Goal: Task Accomplishment & Management: Use online tool/utility

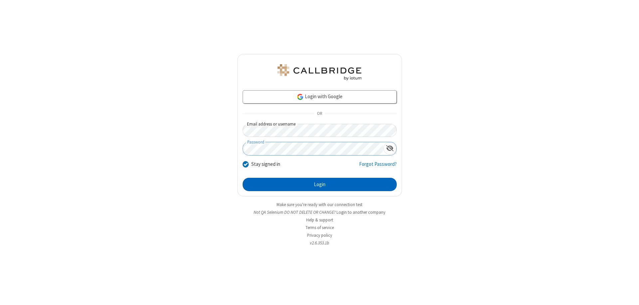
click at [319, 184] on button "Login" at bounding box center [319, 184] width 154 height 13
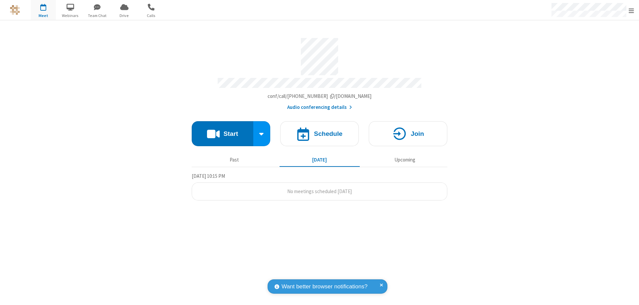
click at [222, 130] on button "Start" at bounding box center [223, 133] width 62 height 25
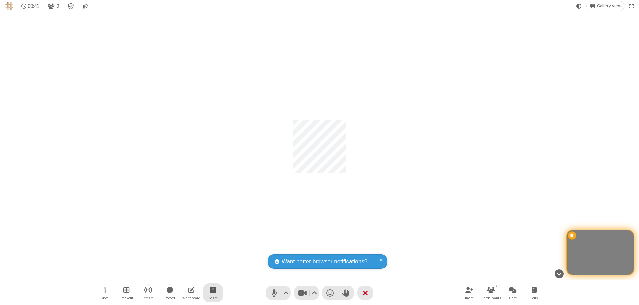
click at [213, 289] on span "Start sharing" at bounding box center [213, 289] width 6 height 8
click at [186, 273] on span "Share my screen" at bounding box center [186, 274] width 8 height 6
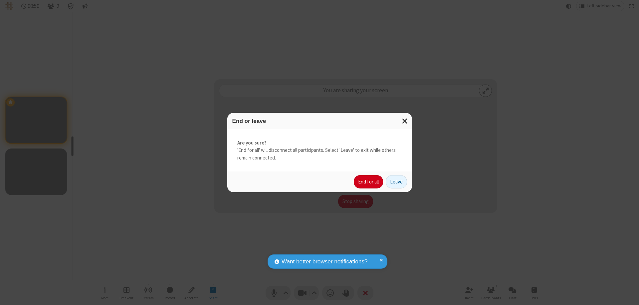
click at [369, 182] on button "End for all" at bounding box center [368, 181] width 29 height 13
